Goal: Information Seeking & Learning: Learn about a topic

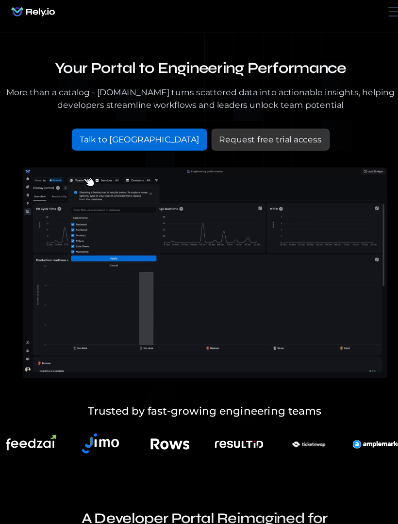
scroll to position [39, 0]
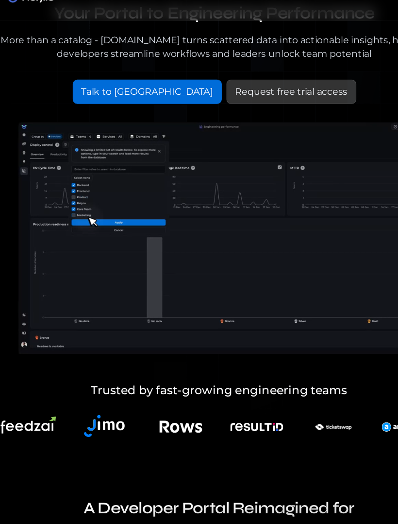
click at [108, 93] on div "Talk to [GEOGRAPHIC_DATA]" at bounding box center [139, 99] width 111 height 12
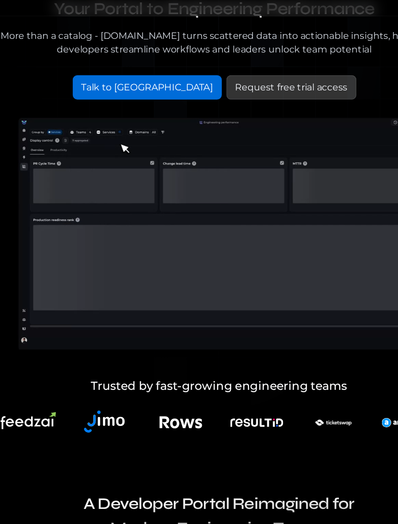
scroll to position [0, 0]
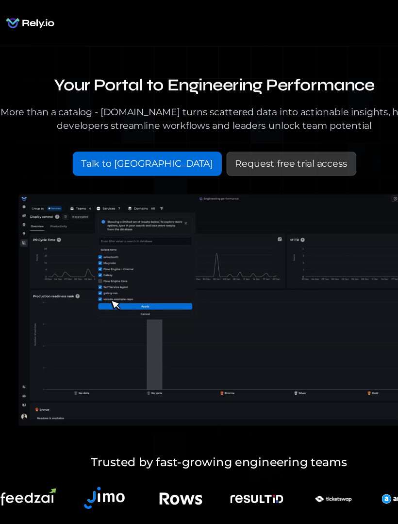
click at [250, 142] on div "Request free trial access" at bounding box center [260, 138] width 95 height 12
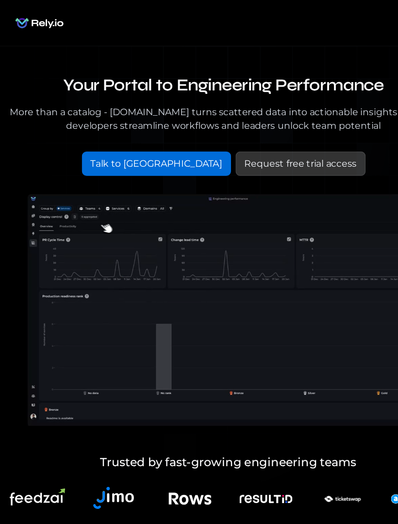
click at [213, 141] on div "Request free trial access" at bounding box center [260, 138] width 95 height 12
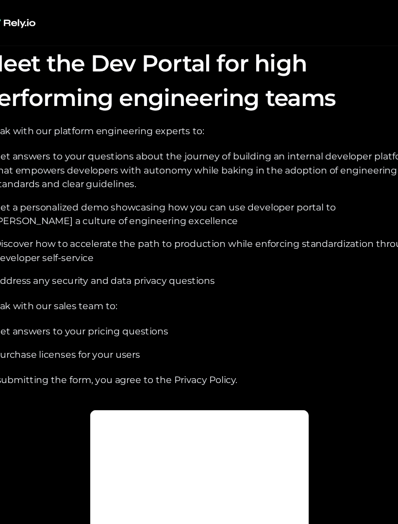
click at [291, 169] on ul "Get answers to your questions about the journey of building an internal develop…" at bounding box center [199, 184] width 367 height 120
click at [301, 170] on li "Get a personalized demo showcasing how you can use developer portal to foster a…" at bounding box center [204, 180] width 358 height 23
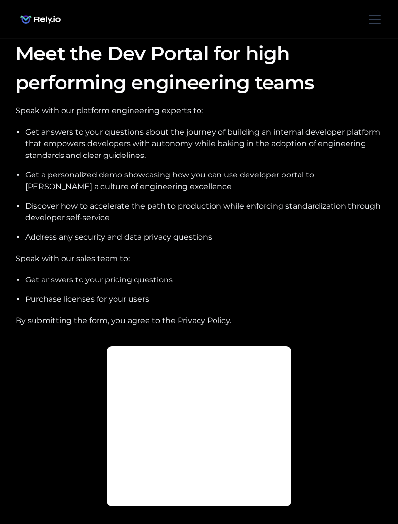
click at [375, 22] on div "menu" at bounding box center [374, 19] width 23 height 23
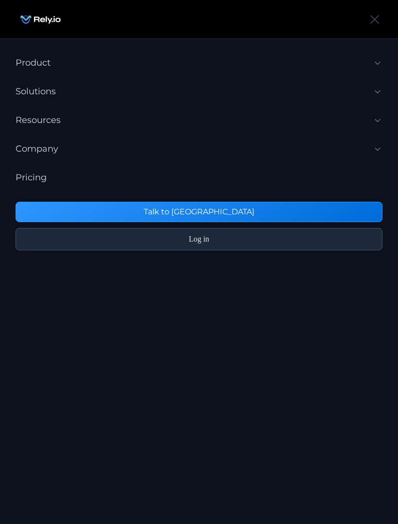
click at [25, 58] on div "Product" at bounding box center [33, 62] width 35 height 13
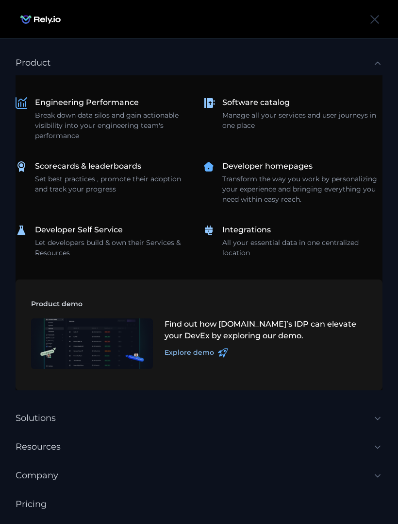
click at [376, 16] on div "menu" at bounding box center [374, 19] width 23 height 23
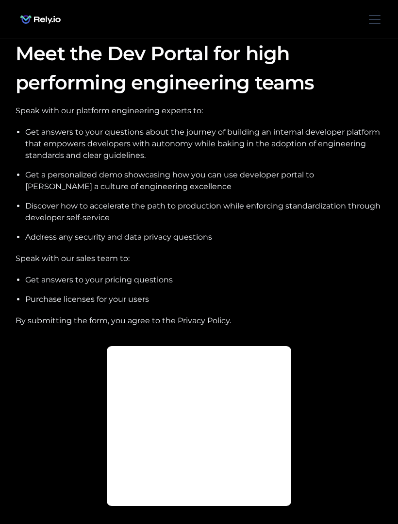
click at [376, 20] on div "menu" at bounding box center [374, 19] width 23 height 23
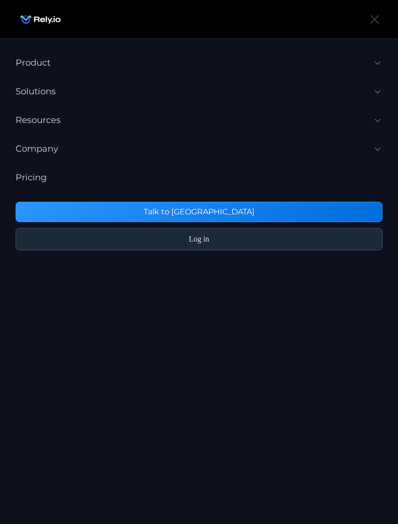
click at [26, 61] on div "Product" at bounding box center [33, 62] width 35 height 13
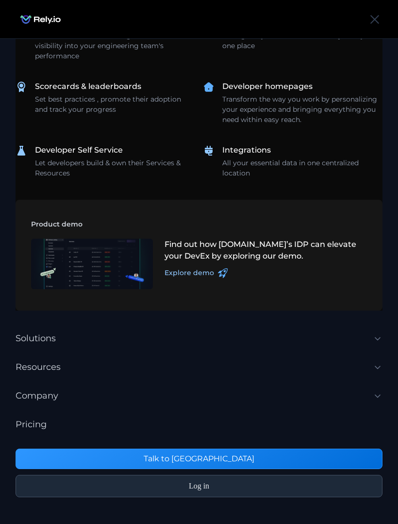
scroll to position [79, 0]
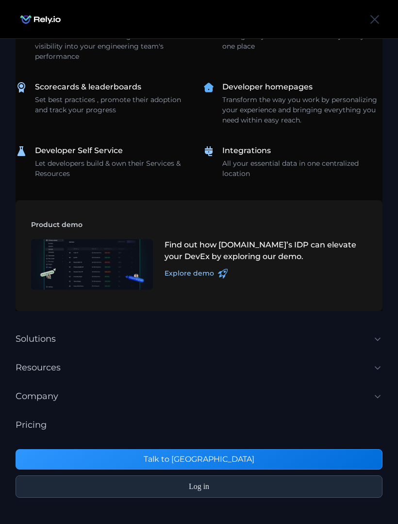
click at [271, 492] on div "Log in" at bounding box center [199, 487] width 349 height 12
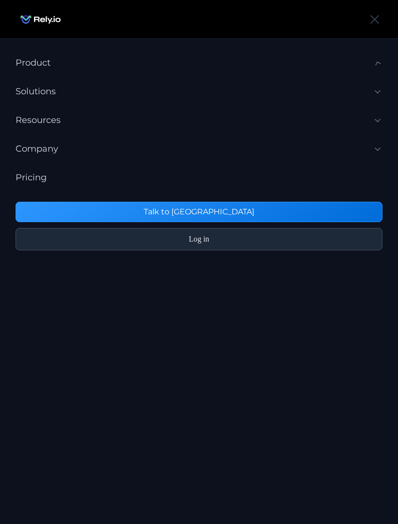
click at [285, 488] on nav "**********" at bounding box center [199, 300] width 398 height 524
click at [289, 481] on nav "**********" at bounding box center [199, 300] width 398 height 524
click at [293, 479] on nav "**********" at bounding box center [199, 300] width 398 height 524
click at [298, 451] on nav "**********" at bounding box center [199, 300] width 398 height 524
click at [290, 451] on nav "**********" at bounding box center [199, 300] width 398 height 524
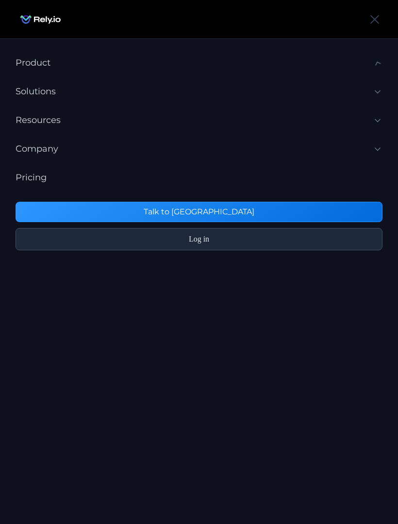
scroll to position [0, 0]
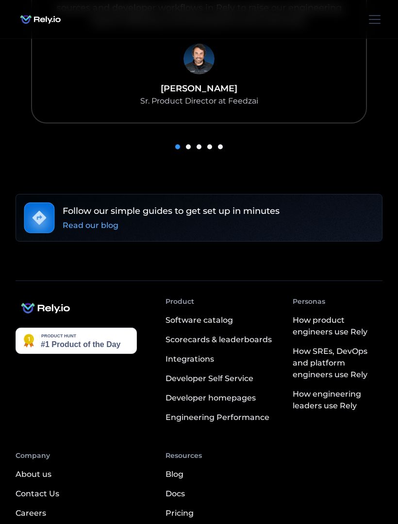
scroll to position [766, 0]
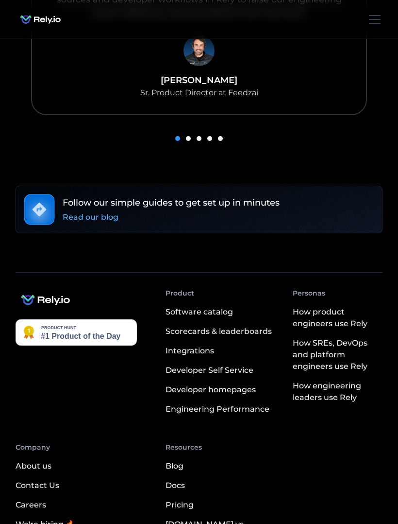
click at [47, 320] on img at bounding box center [76, 333] width 121 height 26
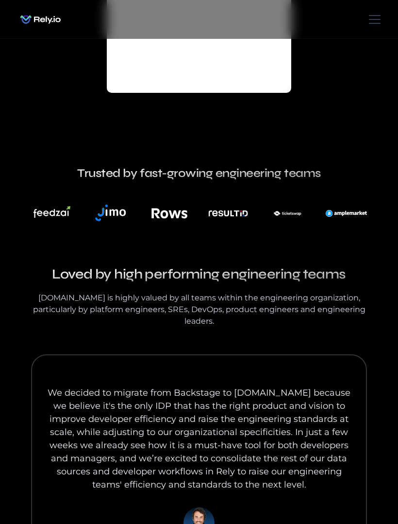
scroll to position [292, 0]
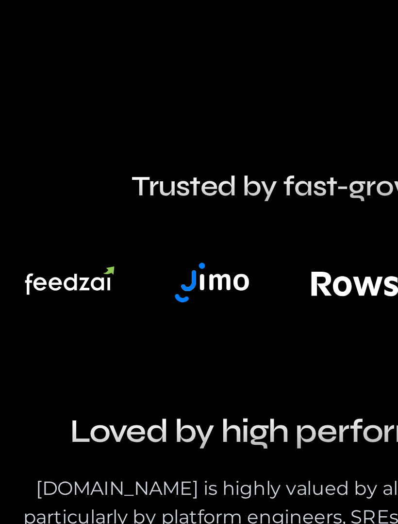
click at [34, 208] on img at bounding box center [52, 215] width 37 height 15
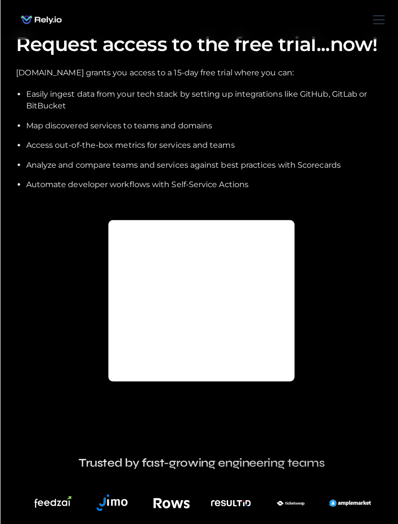
scroll to position [18, 0]
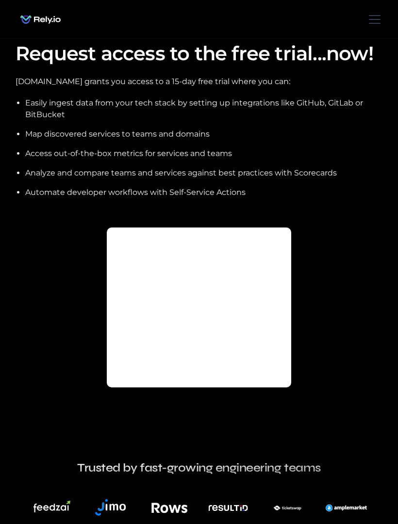
click at [385, 14] on div "menu" at bounding box center [374, 19] width 23 height 23
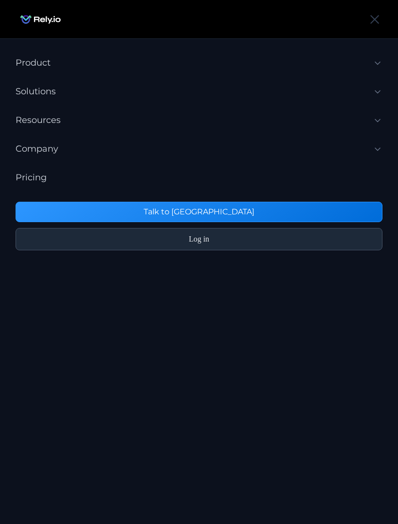
click at [306, 217] on link "Talk to [GEOGRAPHIC_DATA]" at bounding box center [199, 212] width 367 height 20
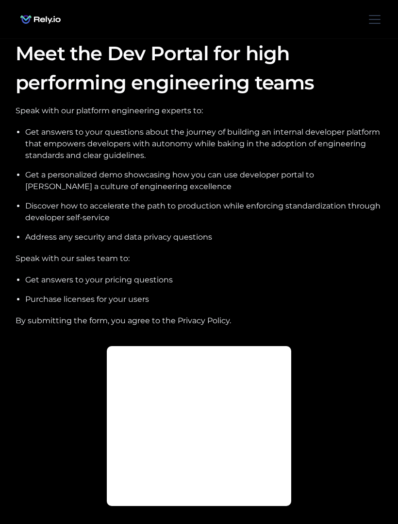
click at [383, 18] on div "menu" at bounding box center [374, 19] width 23 height 23
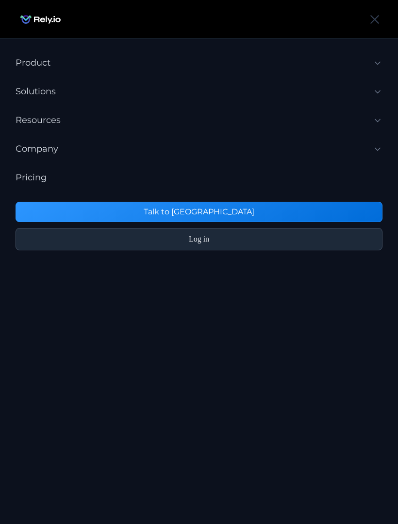
click at [33, 65] on div "Product" at bounding box center [33, 62] width 35 height 13
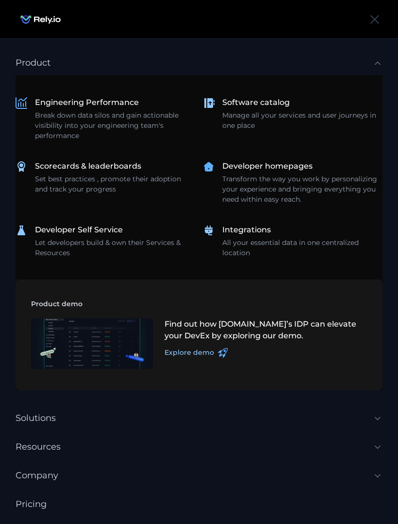
click at [183, 350] on div "Explore demo" at bounding box center [190, 352] width 50 height 10
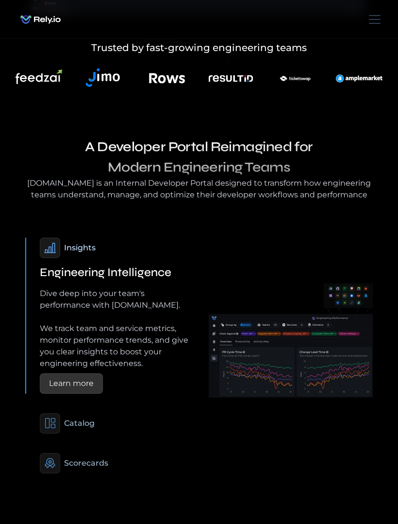
scroll to position [340, 0]
click at [102, 78] on img at bounding box center [103, 79] width 47 height 34
click at [32, 71] on img at bounding box center [39, 79] width 47 height 18
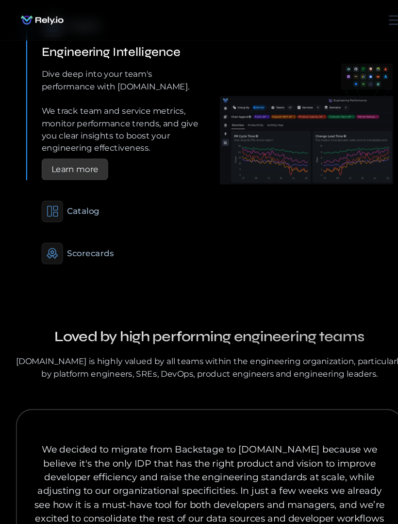
scroll to position [575, 0]
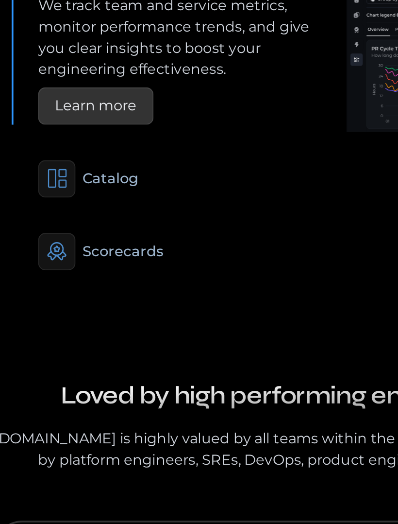
click at [64, 223] on div "Scorecards" at bounding box center [86, 229] width 44 height 12
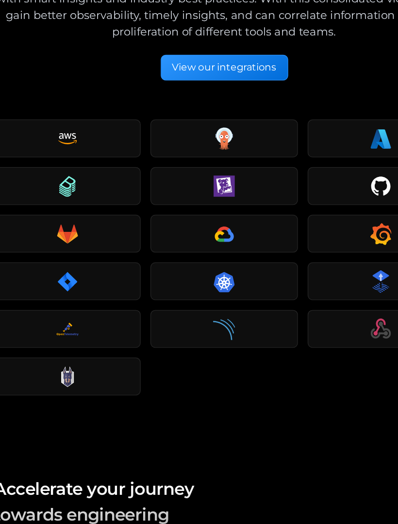
scroll to position [1290, 0]
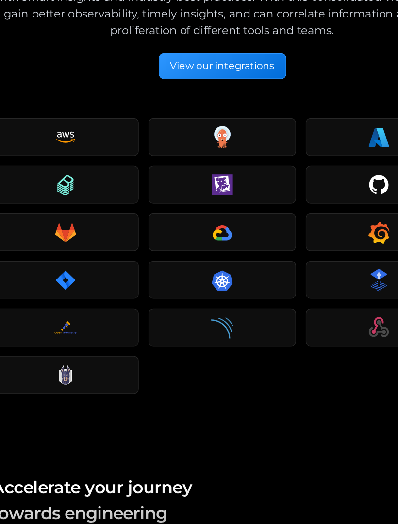
click at [65, 184] on icon at bounding box center [74, 193] width 18 height 18
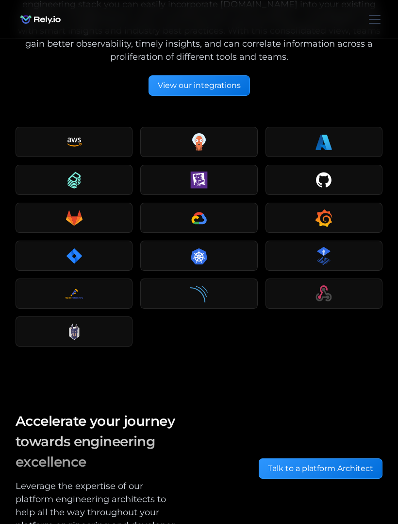
scroll to position [1339, 0]
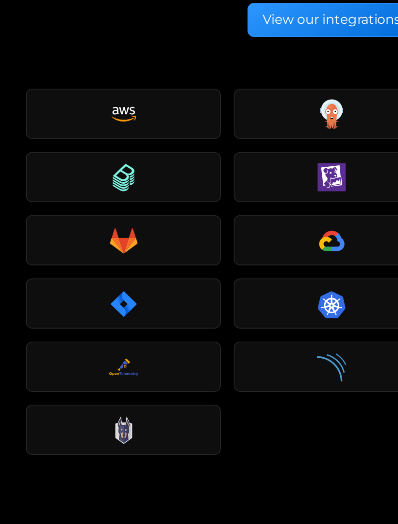
click at [71, 136] on icon at bounding box center [74, 145] width 18 height 18
click at [68, 146] on icon at bounding box center [74, 147] width 14 height 3
click at [70, 219] on icon at bounding box center [70, 223] width 7 height 9
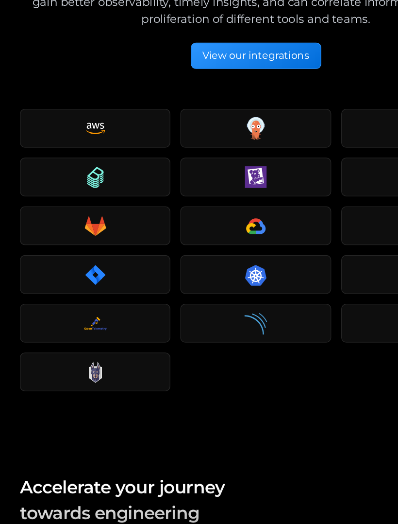
click at [168, 83] on div "View our integrations" at bounding box center [199, 89] width 83 height 12
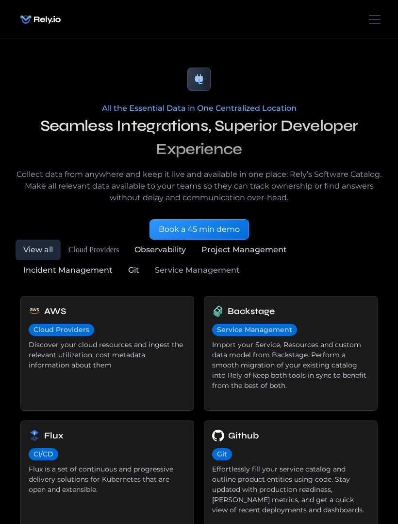
scroll to position [27, 0]
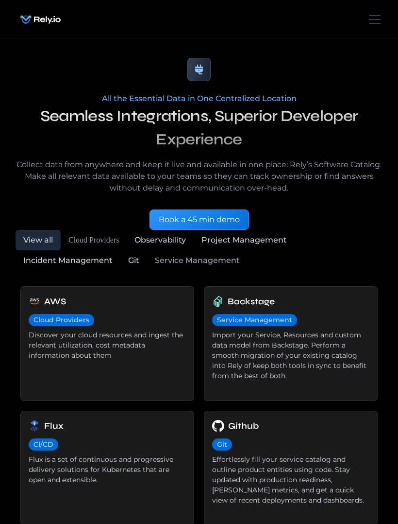
click at [48, 324] on div "Cloud Providers" at bounding box center [62, 320] width 56 height 10
click at [61, 326] on div "Cloud Providers" at bounding box center [107, 321] width 157 height 18
click at [61, 321] on div "Cloud Providers" at bounding box center [62, 320] width 56 height 10
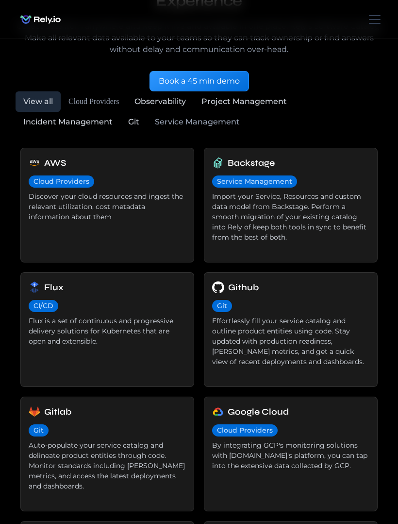
scroll to position [193, 0]
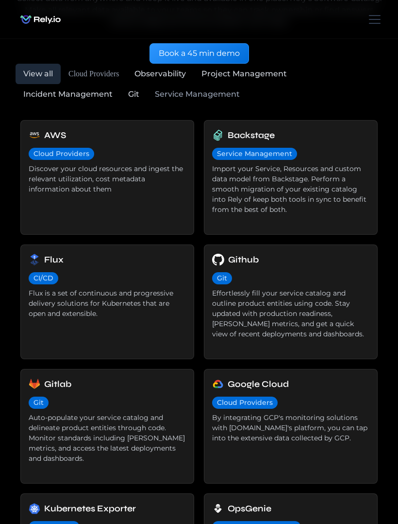
click at [49, 141] on h6 "AWS" at bounding box center [55, 136] width 22 height 14
click at [55, 149] on div "Cloud Providers" at bounding box center [62, 154] width 56 height 10
click at [53, 149] on div "Cloud Providers" at bounding box center [62, 154] width 56 height 10
